Goal: Find specific page/section: Find specific page/section

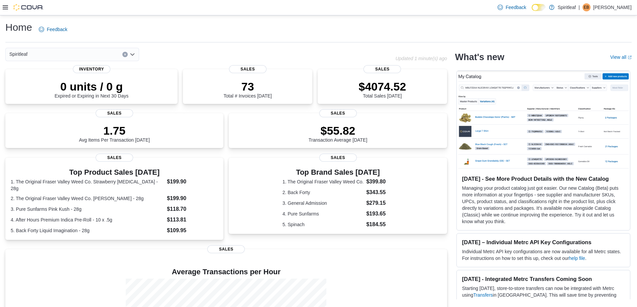
click at [2, 9] on div "Feedback Dark Mode Spiritleaf | EB [PERSON_NAME]" at bounding box center [318, 7] width 637 height 15
click at [2, 6] on div "Feedback Dark Mode Spiritleaf | EB [PERSON_NAME]" at bounding box center [318, 7] width 637 height 15
click at [5, 7] on icon at bounding box center [5, 7] width 5 height 5
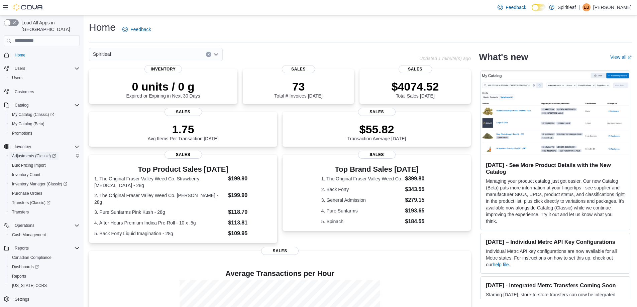
click at [27, 154] on span "Adjustments (Classic)" at bounding box center [34, 156] width 44 height 5
